Goal: Task Accomplishment & Management: Use online tool/utility

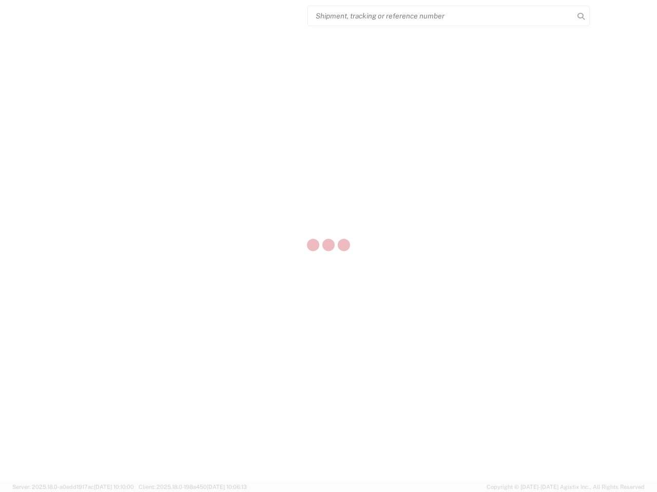
select select "US"
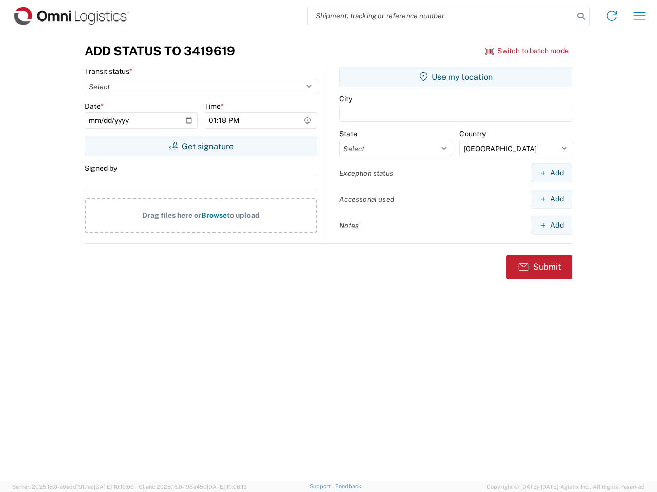
click at [441, 16] on input "search" at bounding box center [441, 15] width 266 height 19
click at [581, 16] on icon at bounding box center [580, 16] width 14 height 14
click at [611, 16] on icon at bounding box center [611, 16] width 16 height 16
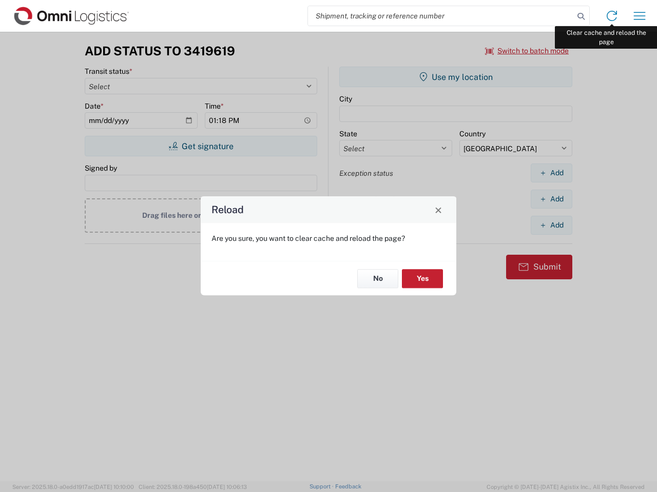
click at [639, 16] on div "Reload Are you sure, you want to clear cache and reload the page? No Yes" at bounding box center [328, 246] width 657 height 492
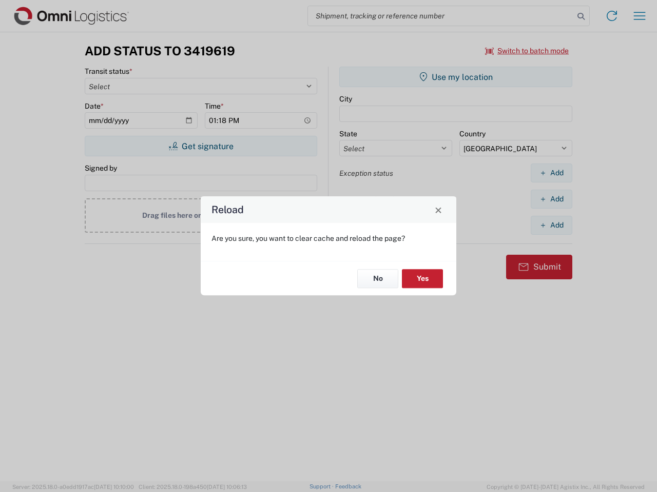
click at [527, 51] on div "Reload Are you sure, you want to clear cache and reload the page? No Yes" at bounding box center [328, 246] width 657 height 492
click at [201, 146] on div "Reload Are you sure, you want to clear cache and reload the page? No Yes" at bounding box center [328, 246] width 657 height 492
click at [455, 77] on div "Reload Are you sure, you want to clear cache and reload the page? No Yes" at bounding box center [328, 246] width 657 height 492
click at [551, 173] on div "Reload Are you sure, you want to clear cache and reload the page? No Yes" at bounding box center [328, 246] width 657 height 492
click at [551, 199] on div "Reload Are you sure, you want to clear cache and reload the page? No Yes" at bounding box center [328, 246] width 657 height 492
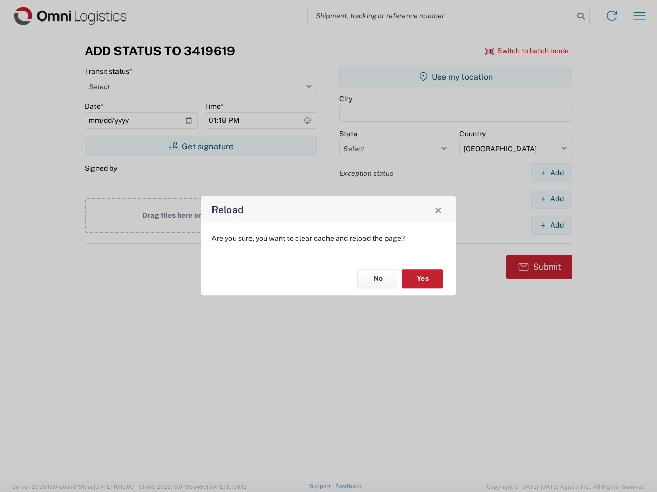
click at [551, 225] on div "Reload Are you sure, you want to clear cache and reload the page? No Yes" at bounding box center [328, 246] width 657 height 492
